Goal: Information Seeking & Learning: Learn about a topic

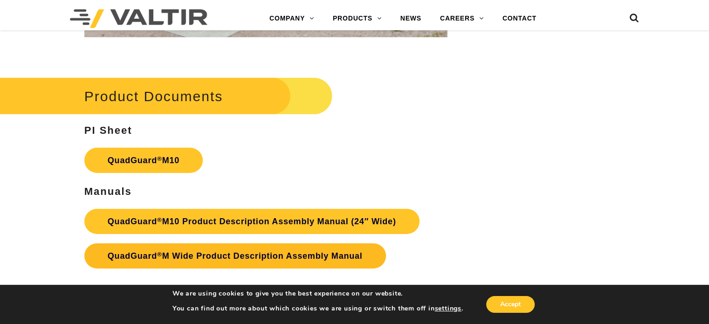
scroll to position [2929, 0]
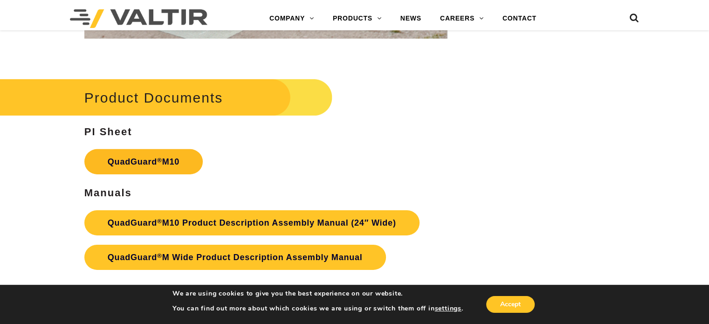
click at [172, 150] on link "QuadGuard ® M10" at bounding box center [143, 161] width 118 height 25
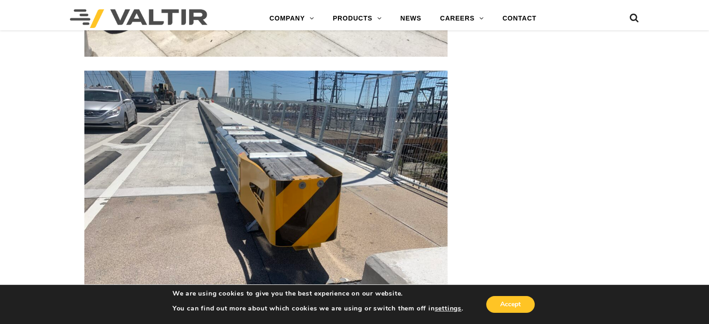
scroll to position [2108, 0]
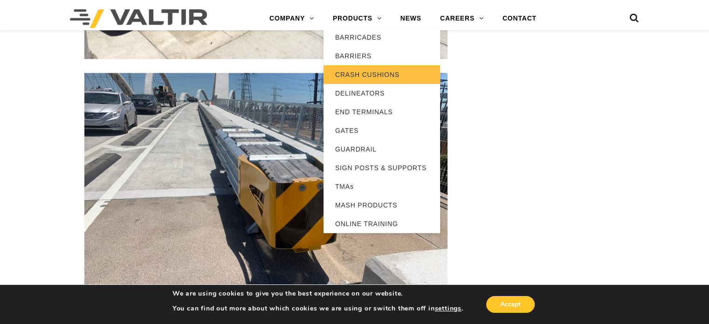
click at [371, 74] on link "CRASH CUSHIONS" at bounding box center [381, 74] width 117 height 19
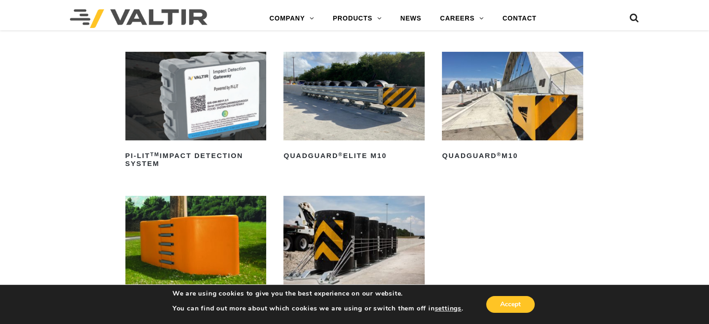
scroll to position [238, 0]
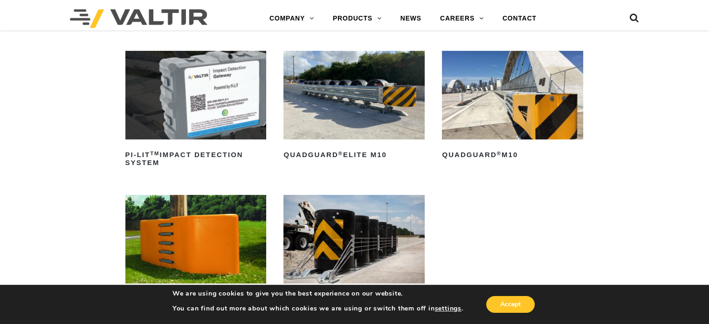
click at [543, 128] on img at bounding box center [512, 95] width 141 height 88
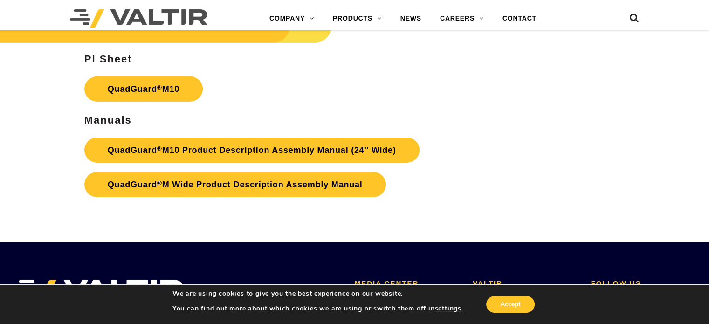
scroll to position [3009, 0]
